Goal: Transaction & Acquisition: Purchase product/service

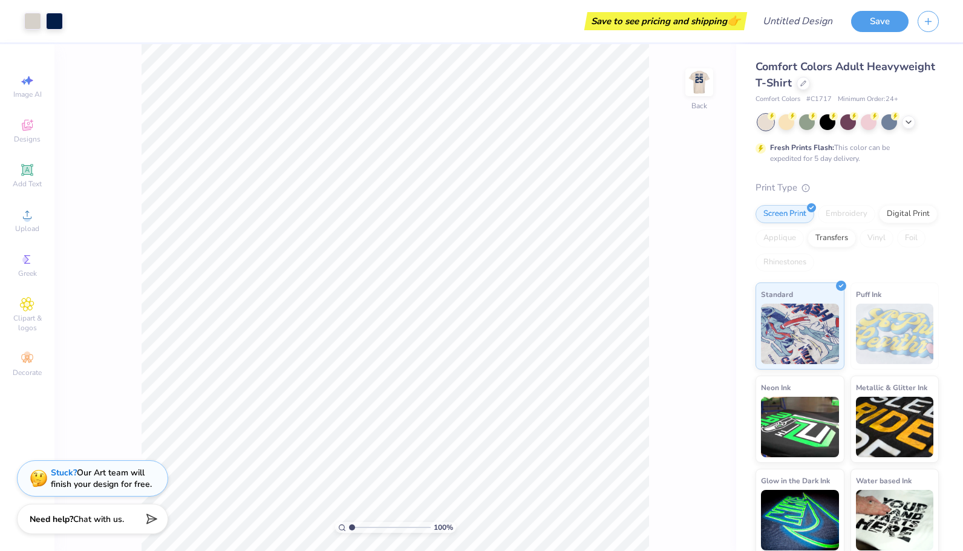
click at [680, 24] on div "Save to see pricing and shipping 👉" at bounding box center [665, 21] width 157 height 18
click at [801, 21] on input "Design Title" at bounding box center [811, 21] width 59 height 24
click at [866, 18] on button "Save" at bounding box center [879, 19] width 57 height 21
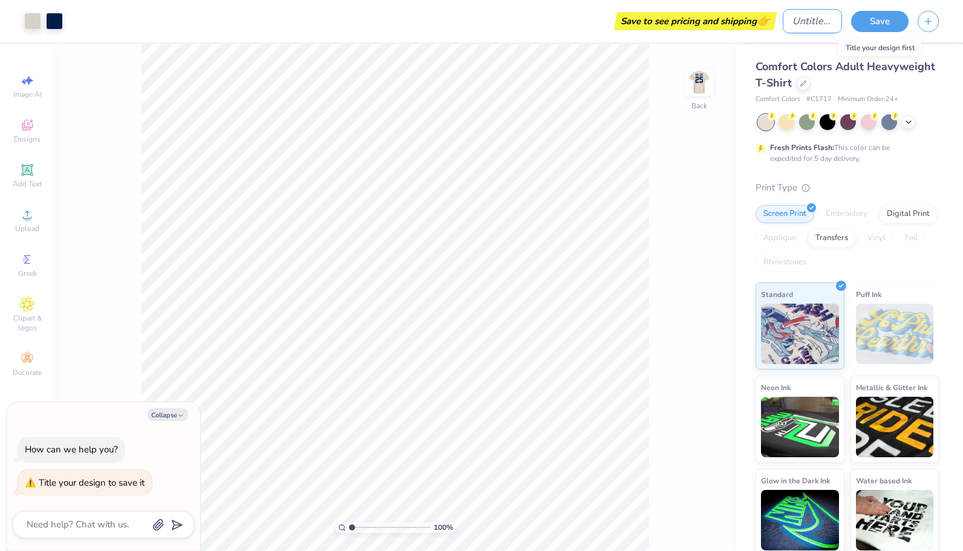
type textarea "x"
click at [823, 24] on input "Design Title" at bounding box center [811, 21] width 59 height 24
type input "NABV"
click at [872, 27] on button "Save" at bounding box center [879, 19] width 57 height 21
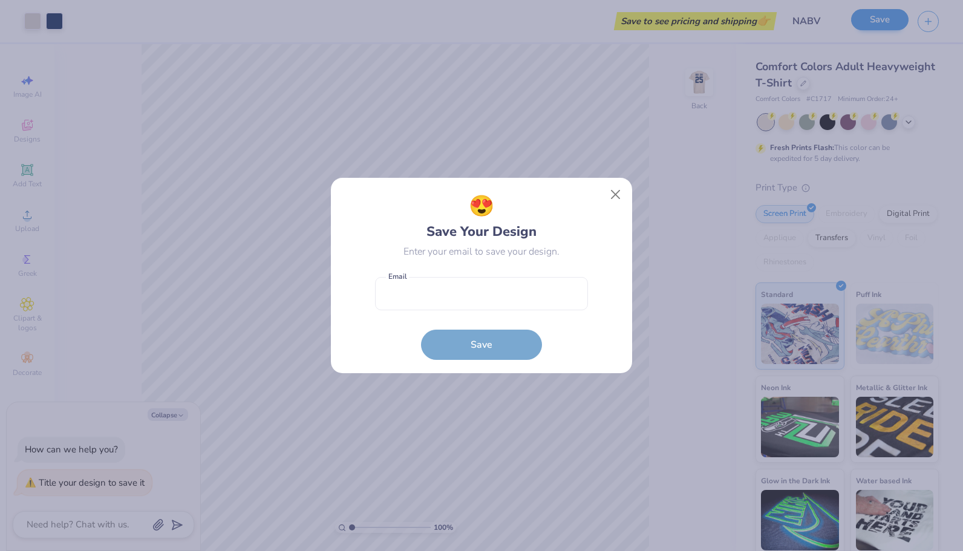
type textarea "x"
click at [520, 294] on input "email" at bounding box center [481, 293] width 213 height 33
type input "[EMAIL_ADDRESS][DOMAIN_NAME]"
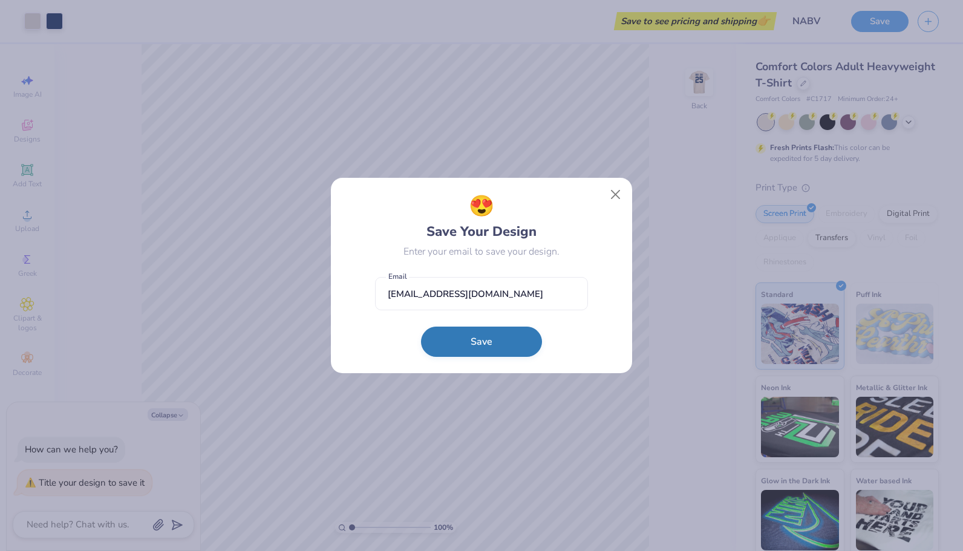
click at [487, 335] on button "Save" at bounding box center [481, 342] width 121 height 30
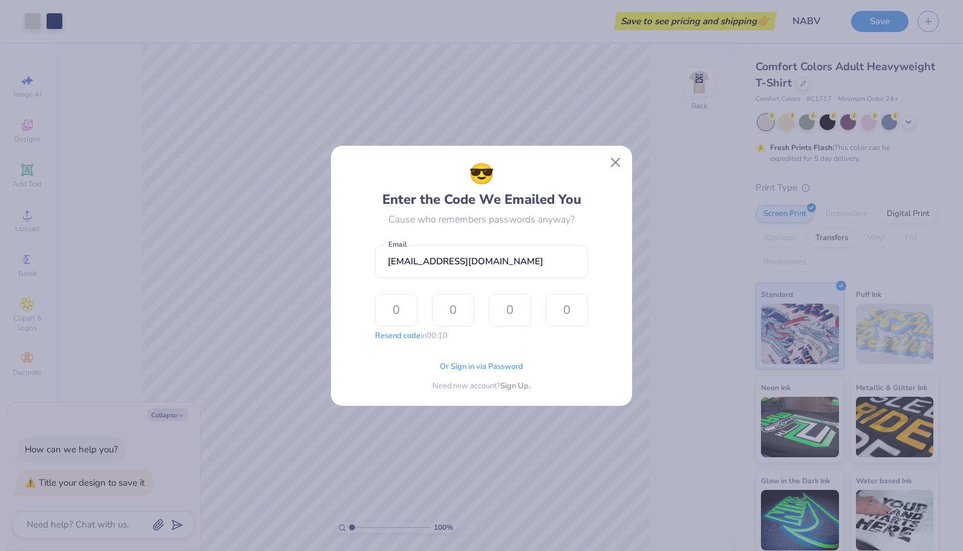
type input "9"
type input "1"
type input "9"
type input "1"
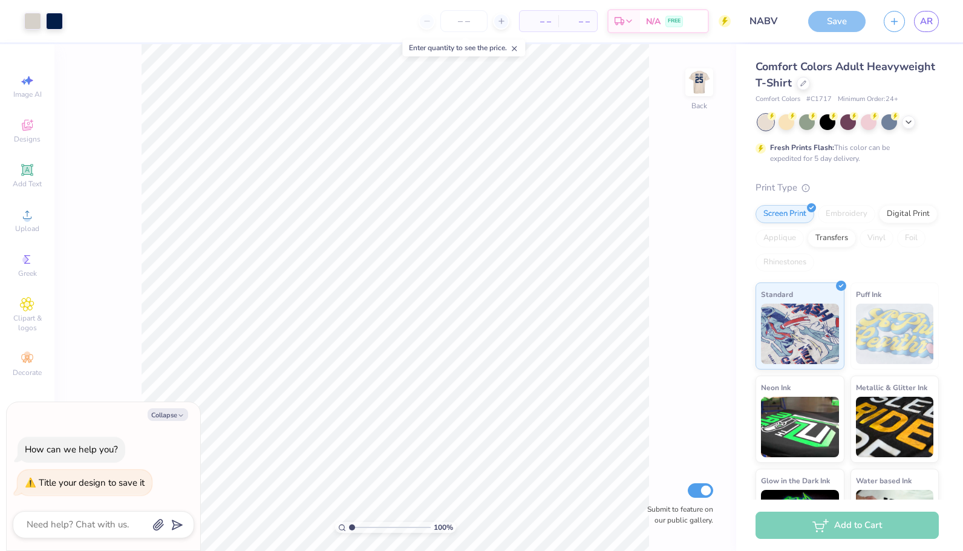
type textarea "x"
click at [541, 22] on span "– –" at bounding box center [539, 21] width 24 height 13
click at [463, 27] on input "number" at bounding box center [463, 21] width 47 height 22
click at [466, 25] on input "number" at bounding box center [463, 21] width 47 height 22
click at [506, 24] on icon at bounding box center [501, 21] width 8 height 8
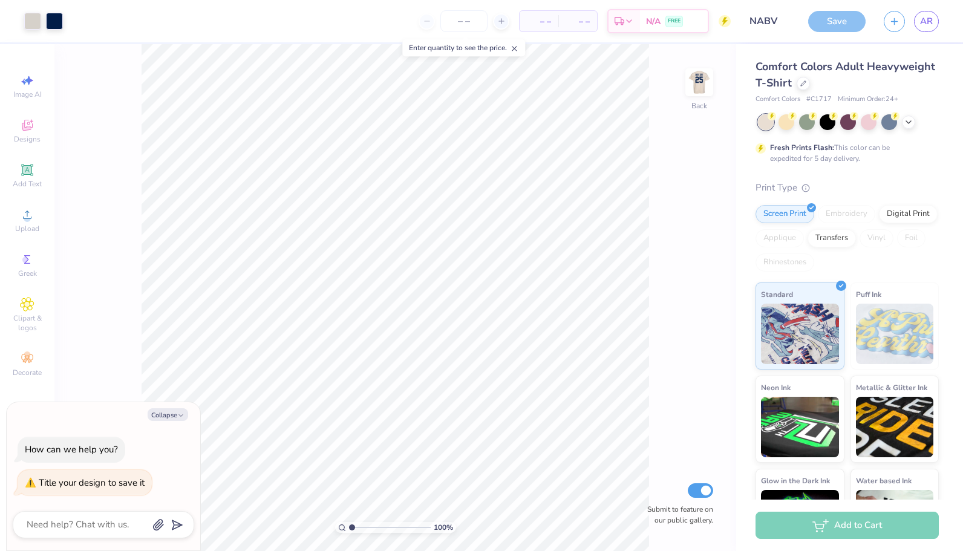
click at [506, 24] on icon at bounding box center [501, 21] width 8 height 8
click at [462, 22] on input "number" at bounding box center [463, 21] width 47 height 22
click at [538, 28] on div "– – Per Item" at bounding box center [538, 21] width 39 height 21
type input "14"
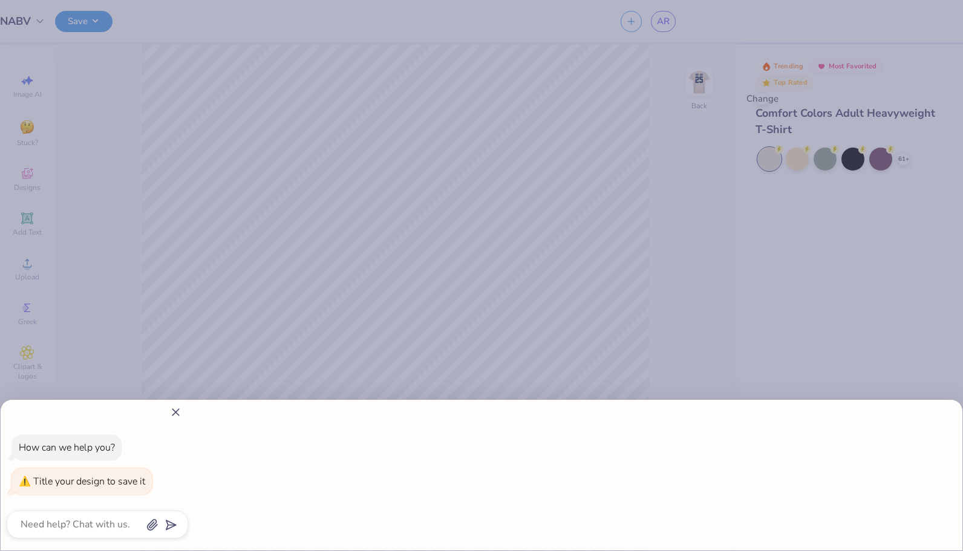
click at [179, 409] on line at bounding box center [175, 412] width 7 height 7
click at [182, 413] on icon at bounding box center [175, 412] width 13 height 13
click at [179, 409] on line at bounding box center [175, 412] width 7 height 7
click at [194, 400] on div "How can we help you? Title your design to save it" at bounding box center [98, 475] width 194 height 151
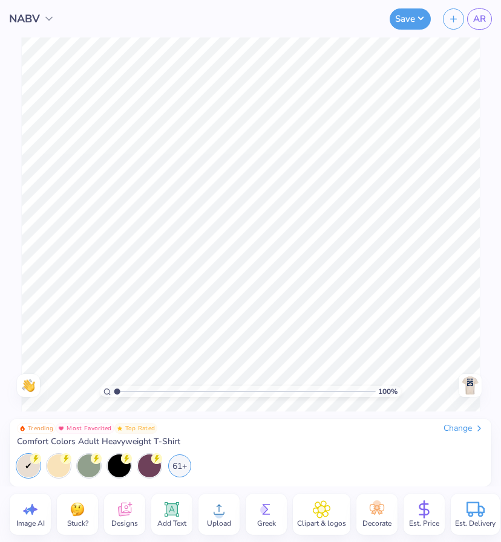
type textarea "x"
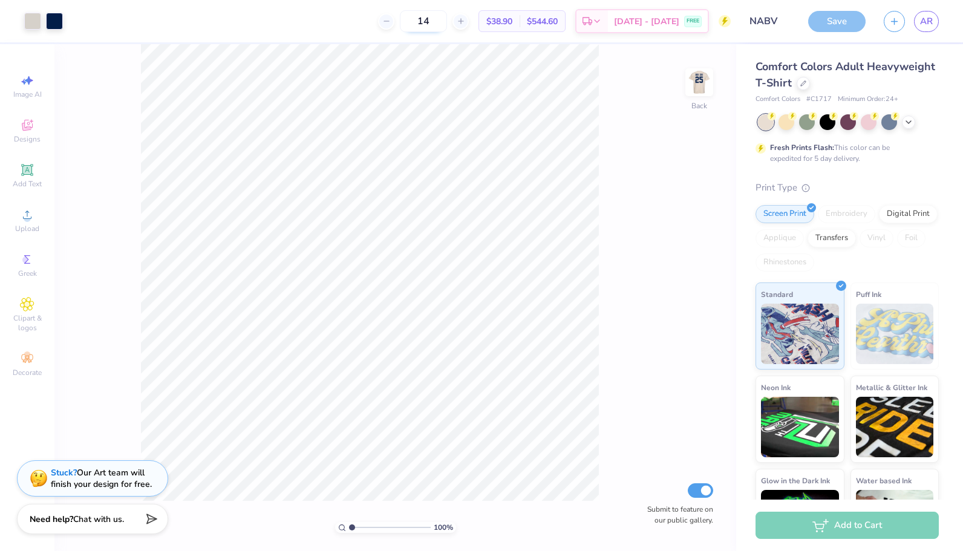
click at [447, 23] on input "14" at bounding box center [423, 21] width 47 height 22
type input "1"
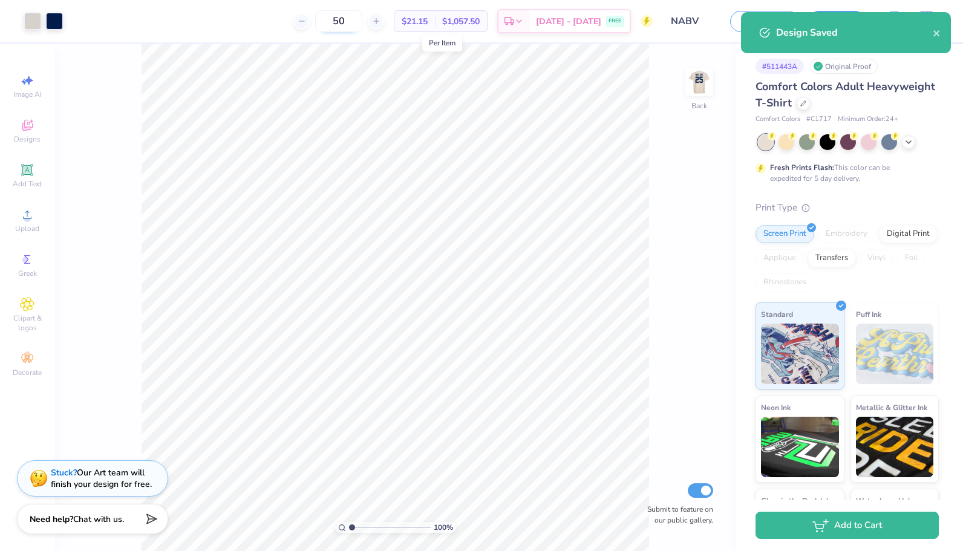
type input "50"
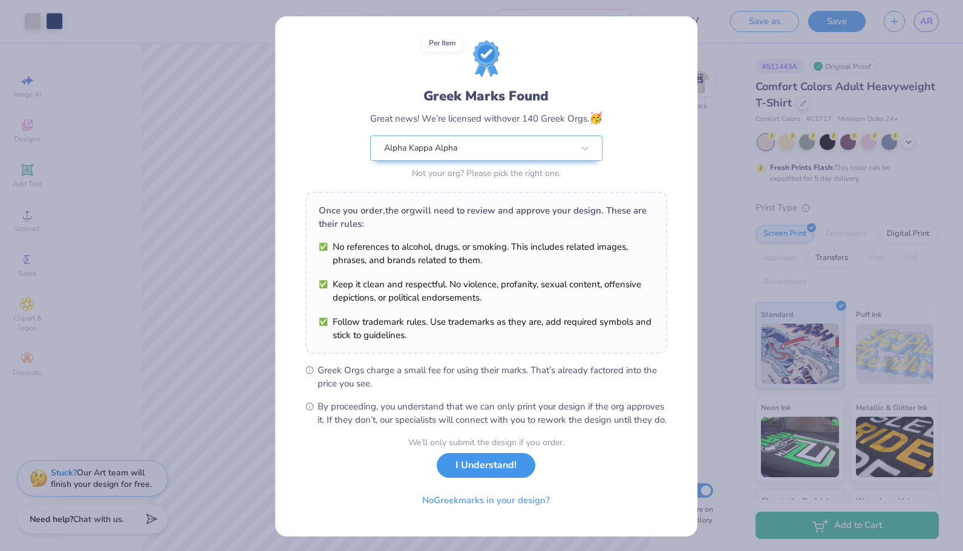
click at [501, 478] on button "I Understand!" at bounding box center [486, 465] width 99 height 25
